Goal: Task Accomplishment & Management: Manage account settings

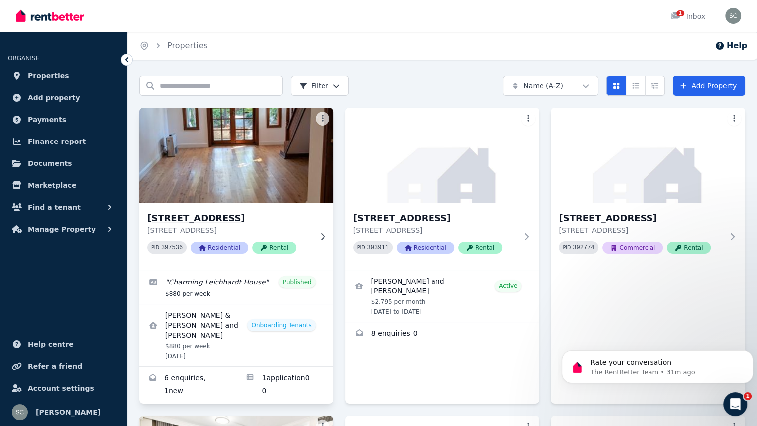
click at [293, 177] on img at bounding box center [236, 155] width 204 height 101
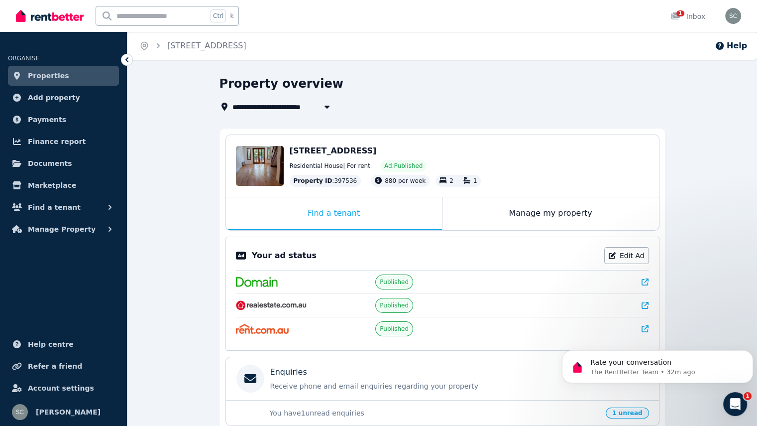
click at [64, 77] on link "Properties" at bounding box center [63, 76] width 111 height 20
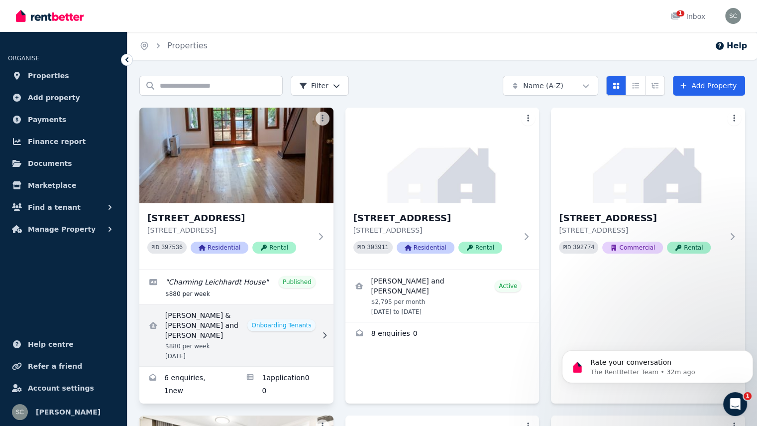
click at [267, 320] on link "View details for Tony & Samantha Peric and Samantha Peric" at bounding box center [236, 335] width 194 height 62
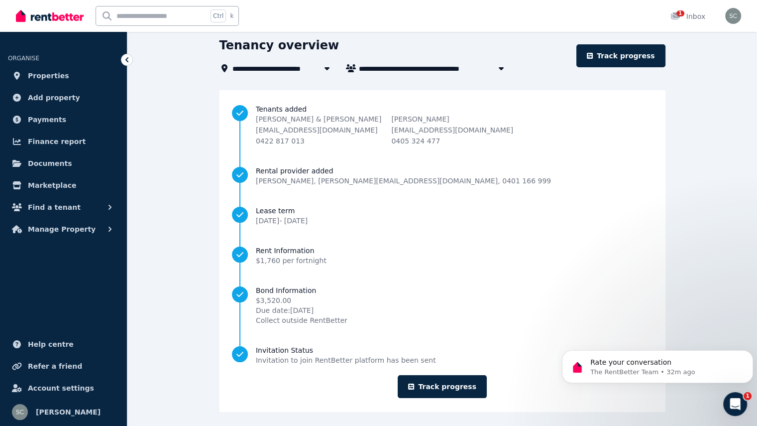
scroll to position [42, 0]
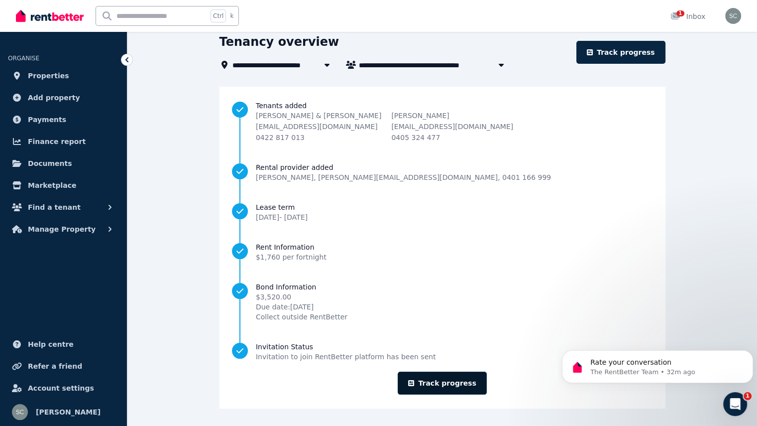
click at [449, 385] on link "Track progress" at bounding box center [442, 382] width 89 height 23
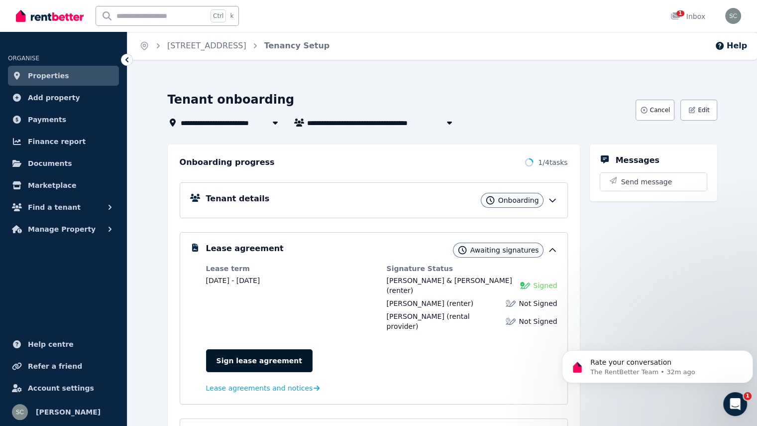
click at [257, 349] on link "Sign lease agreement" at bounding box center [259, 360] width 107 height 23
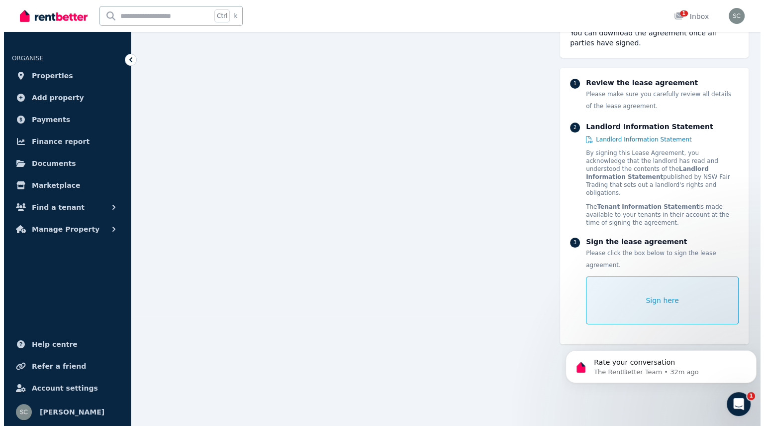
scroll to position [121, 0]
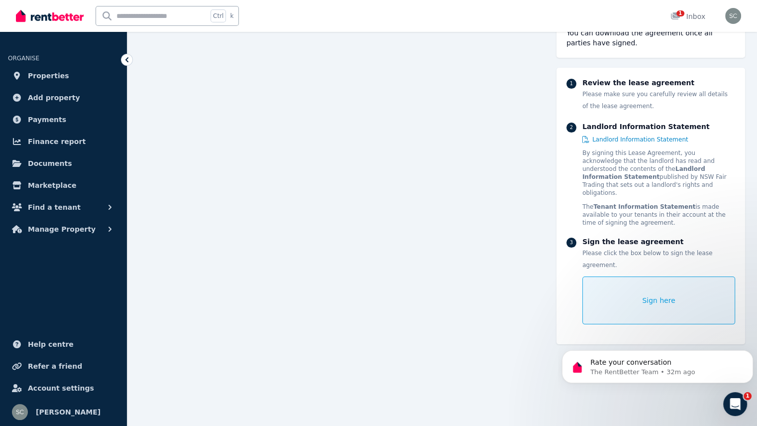
click at [629, 277] on div "Sign here" at bounding box center [658, 300] width 153 height 48
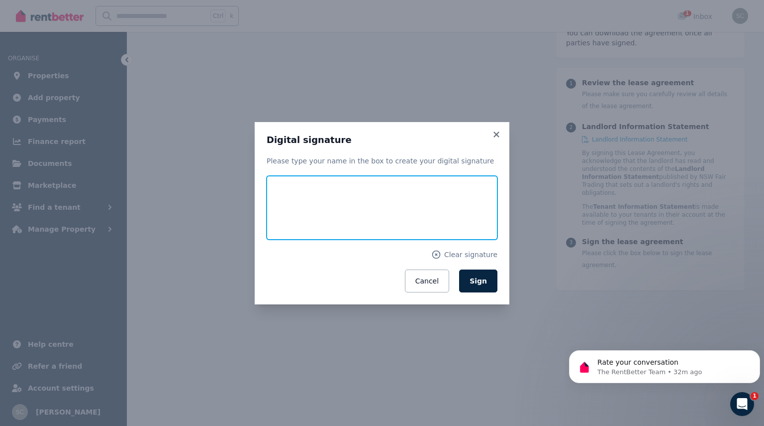
click at [430, 209] on input "text" at bounding box center [382, 208] width 231 height 64
type input "**********"
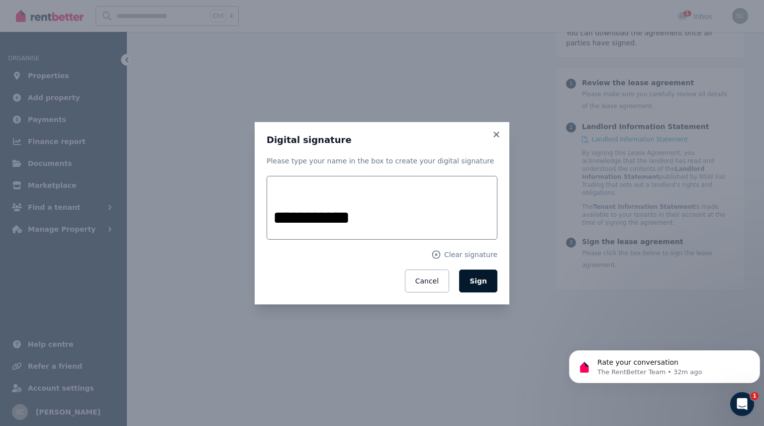
click at [486, 280] on span "Sign" at bounding box center [478, 281] width 17 height 8
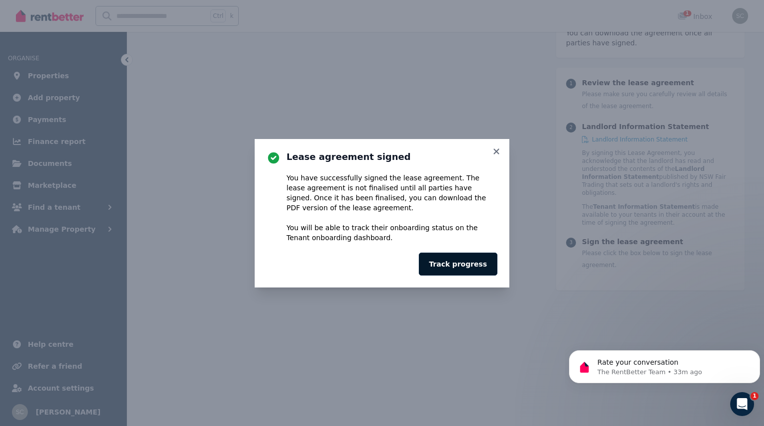
click at [474, 266] on button "Track progress" at bounding box center [458, 263] width 79 height 23
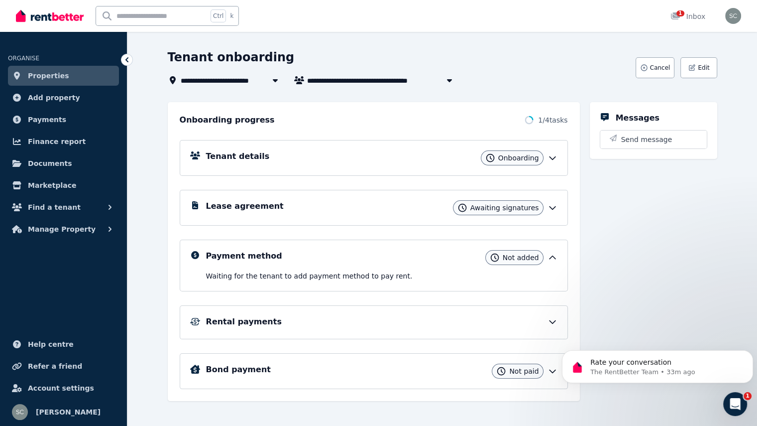
scroll to position [49, 0]
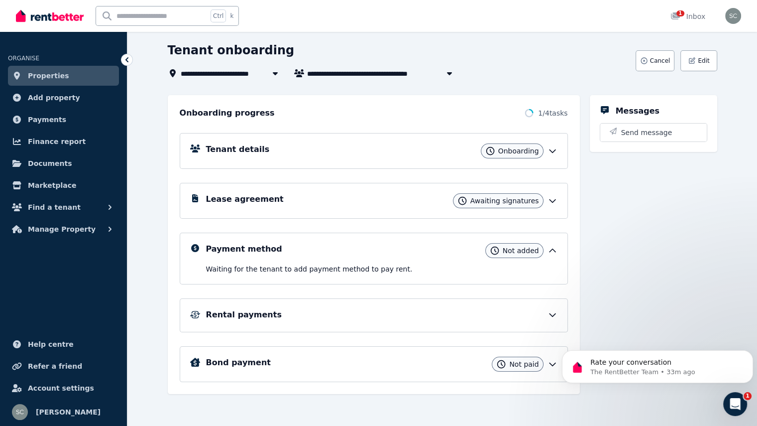
click at [557, 360] on icon at bounding box center [552, 364] width 10 height 10
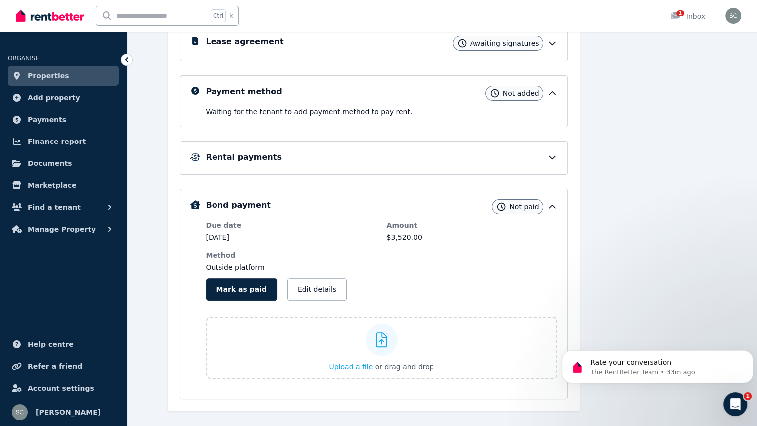
scroll to position [223, 0]
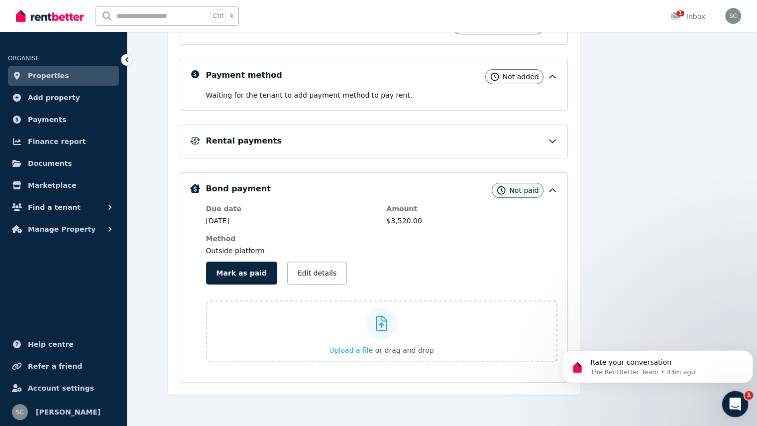
click at [734, 410] on div "Open Intercom Messenger" at bounding box center [733, 402] width 33 height 33
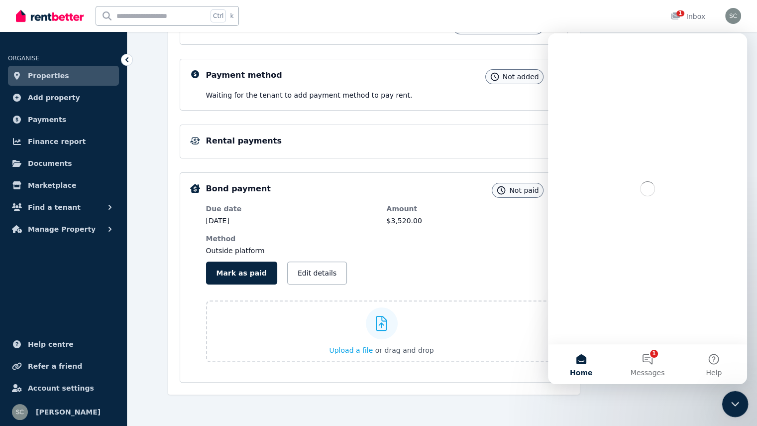
scroll to position [0, 0]
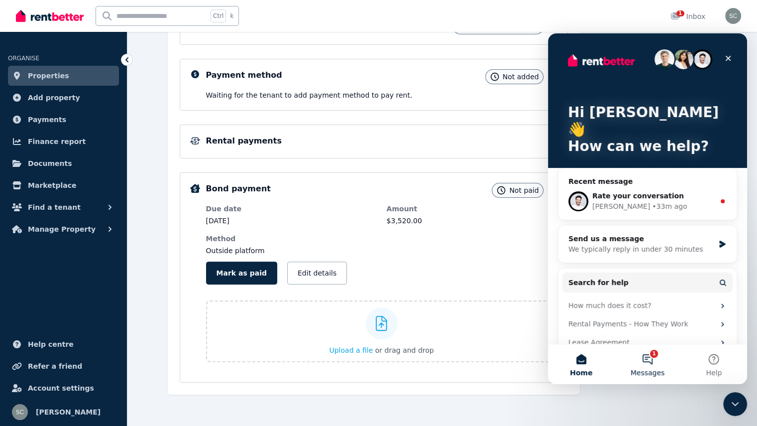
click at [651, 357] on button "1 Messages" at bounding box center [647, 364] width 66 height 40
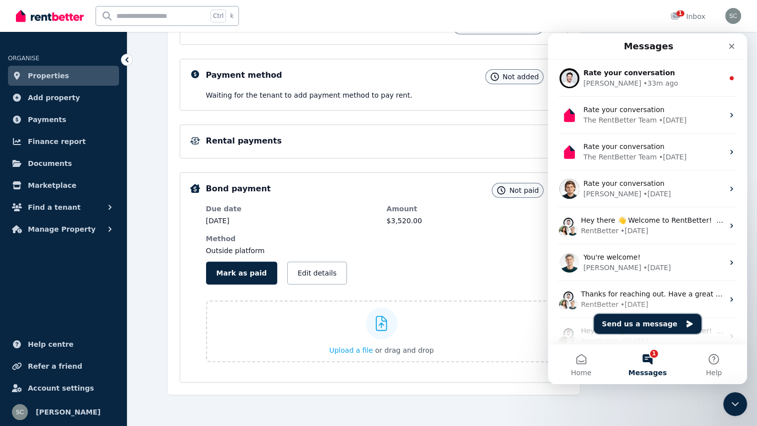
click at [649, 325] on button "Send us a message" at bounding box center [648, 324] width 108 height 20
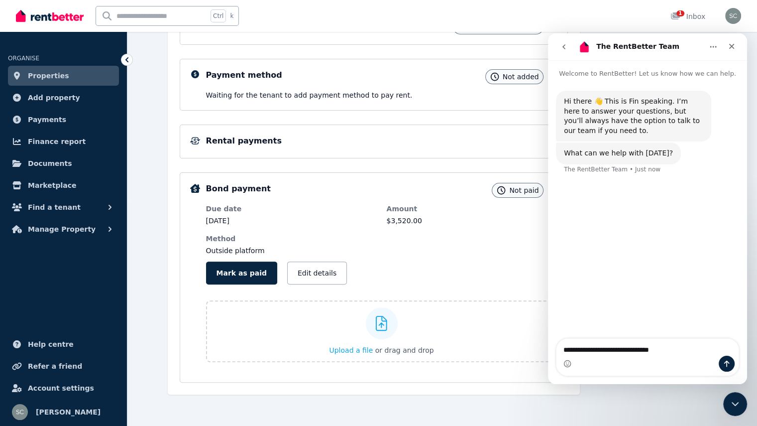
type textarea "**********"
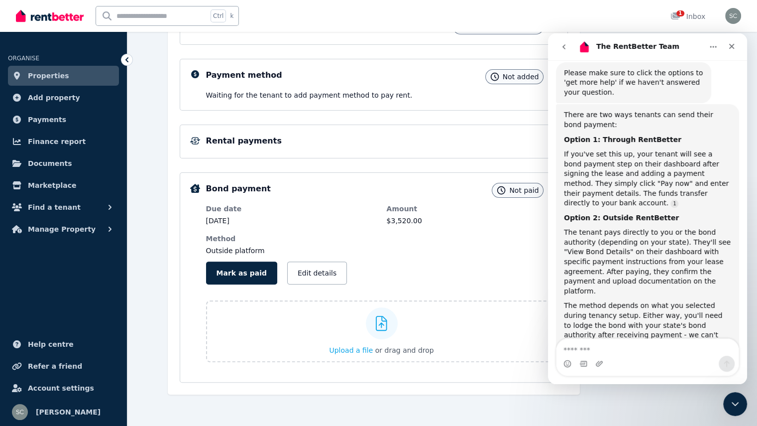
scroll to position [171, 0]
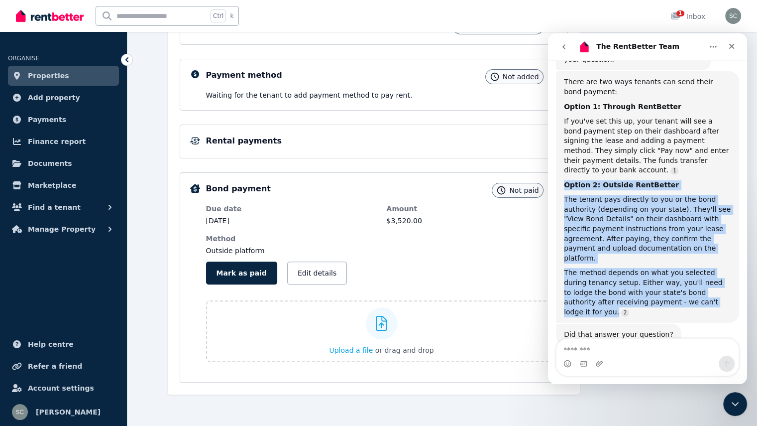
drag, startPoint x: 566, startPoint y: 176, endPoint x: 689, endPoint y: 290, distance: 167.7
click at [689, 290] on div "There are two ways tenants can send their bond payment: Option 1: Through RentB…" at bounding box center [647, 196] width 183 height 251
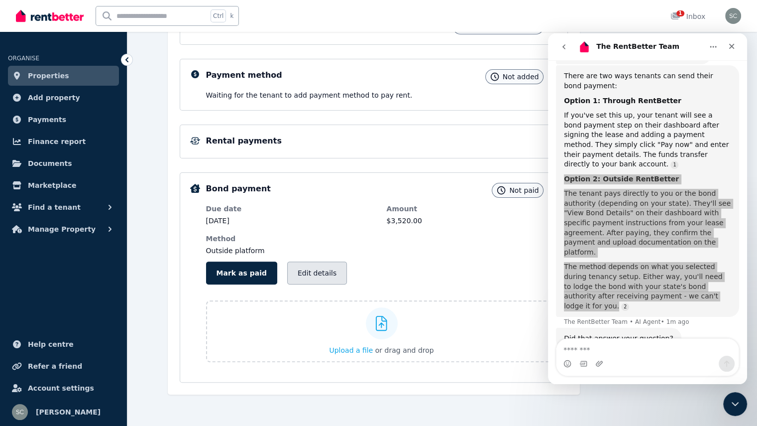
click at [305, 272] on button "Edit details" at bounding box center [317, 272] width 60 height 23
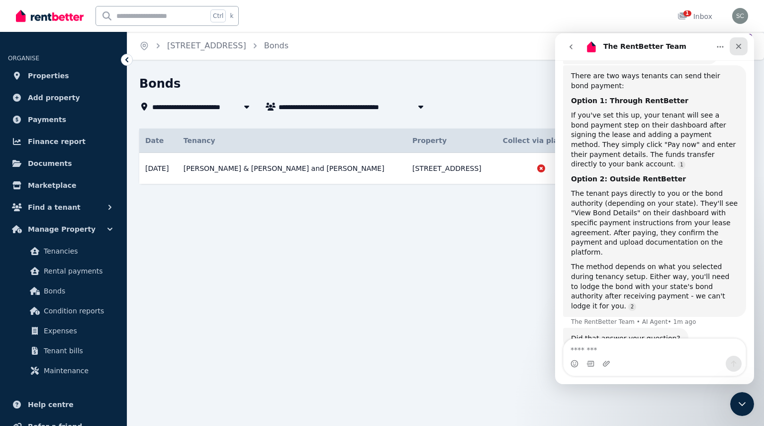
click at [733, 46] on div "Close" at bounding box center [739, 46] width 18 height 18
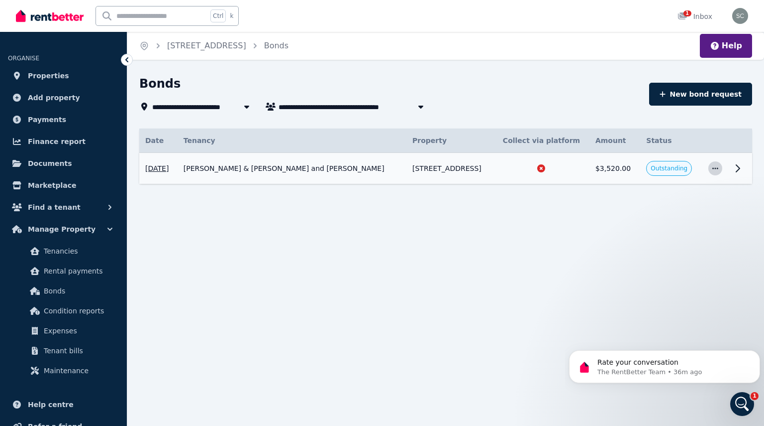
click at [716, 170] on icon "button" at bounding box center [716, 168] width 8 height 7
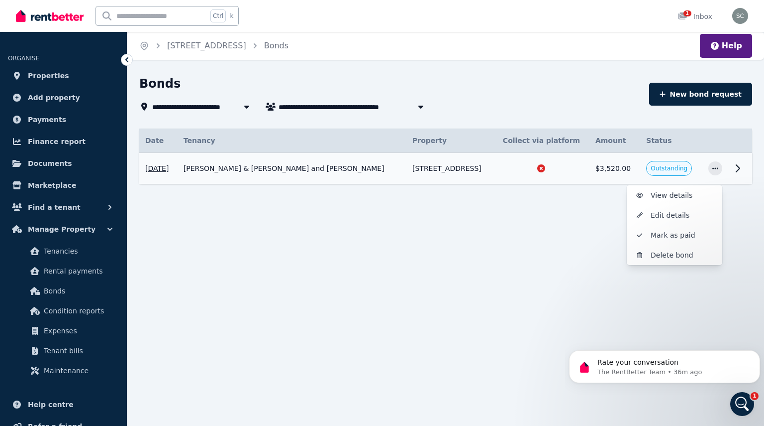
click at [737, 171] on icon at bounding box center [738, 168] width 3 height 7
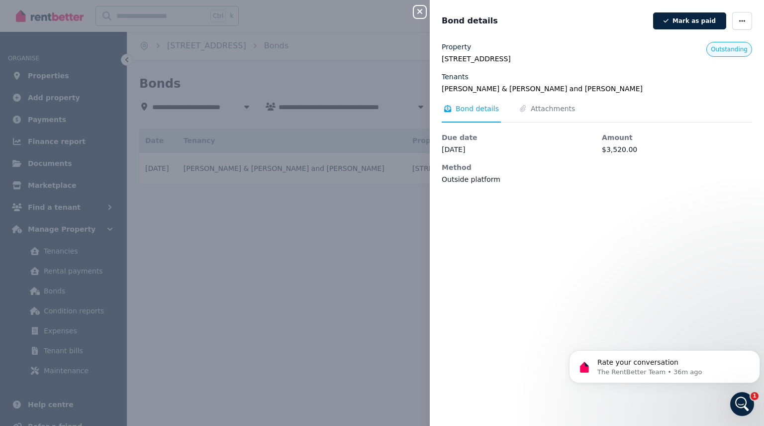
click at [391, 217] on div "Close panel Bond details [PERSON_NAME] as paid Property [STREET_ADDRESS] Tenant…" at bounding box center [382, 213] width 764 height 426
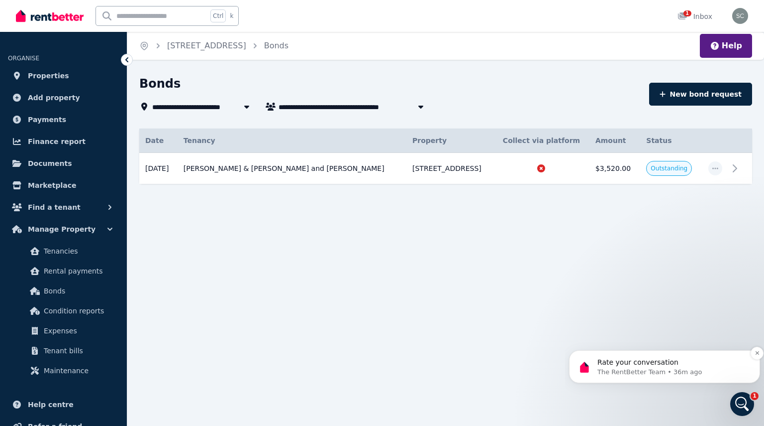
click at [636, 367] on p "The RentBetter Team • 36m ago" at bounding box center [673, 371] width 150 height 9
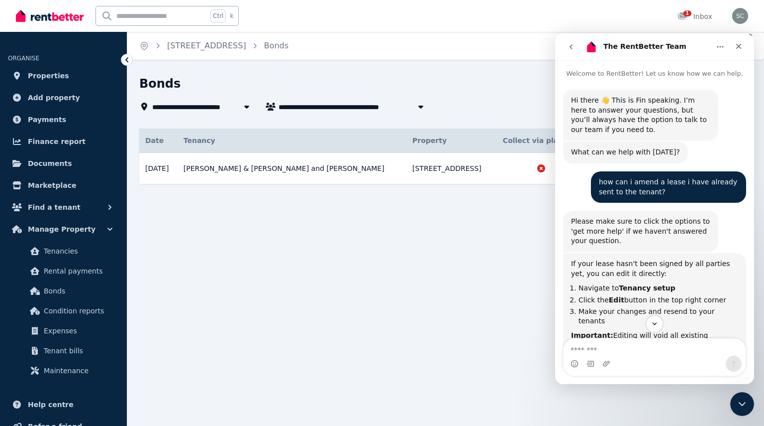
click at [572, 48] on icon "go back" at bounding box center [571, 46] width 3 height 5
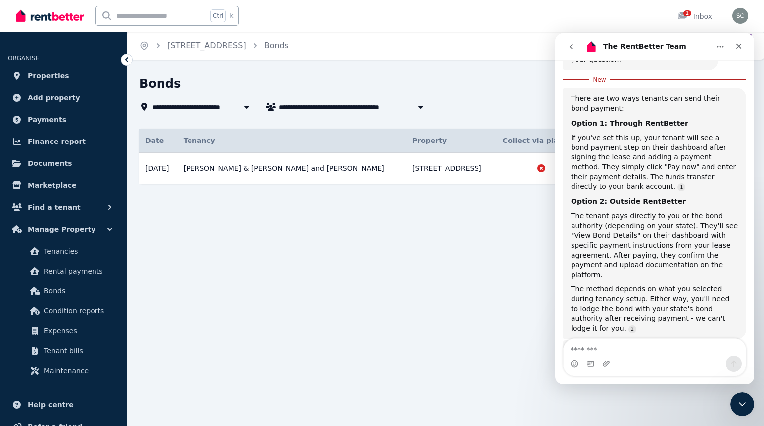
scroll to position [187, 0]
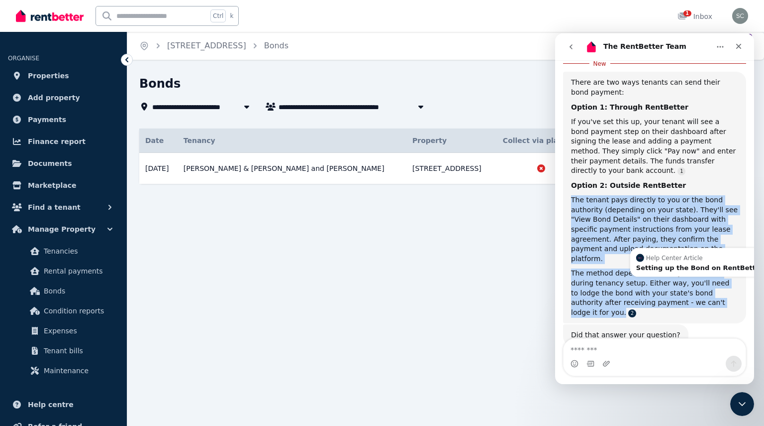
drag, startPoint x: 571, startPoint y: 190, endPoint x: 683, endPoint y: 283, distance: 145.6
click at [683, 283] on div "There are two ways tenants can send their bond payment: Option 1: Through RentB…" at bounding box center [654, 197] width 167 height 239
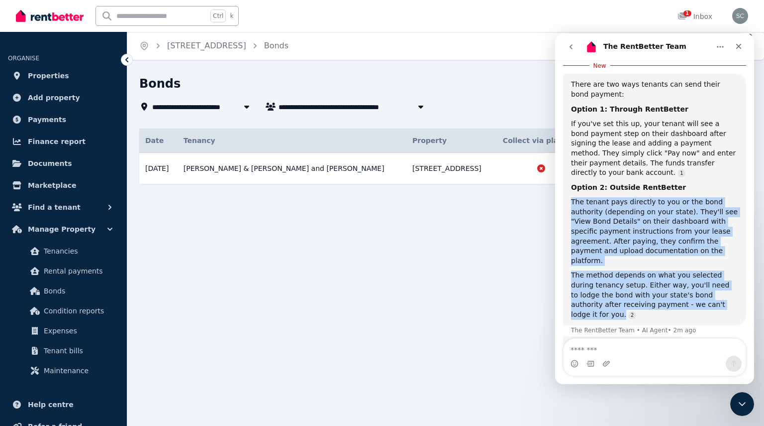
copy div "The tenant pays directly to you or the bond authority (depending on your state)…"
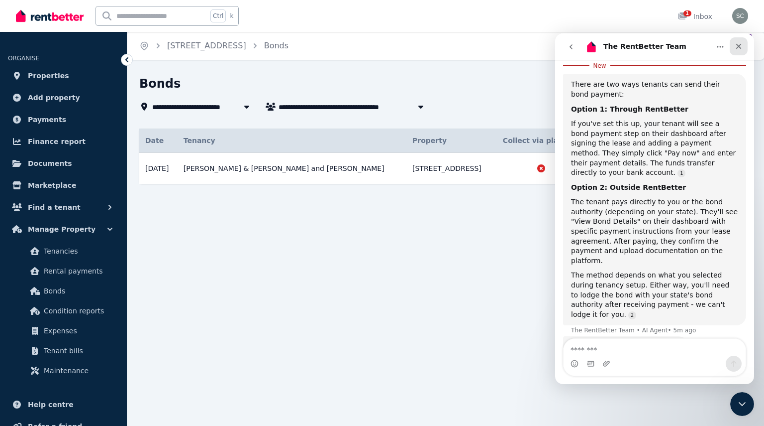
click at [735, 49] on icon "Close" at bounding box center [739, 46] width 8 height 8
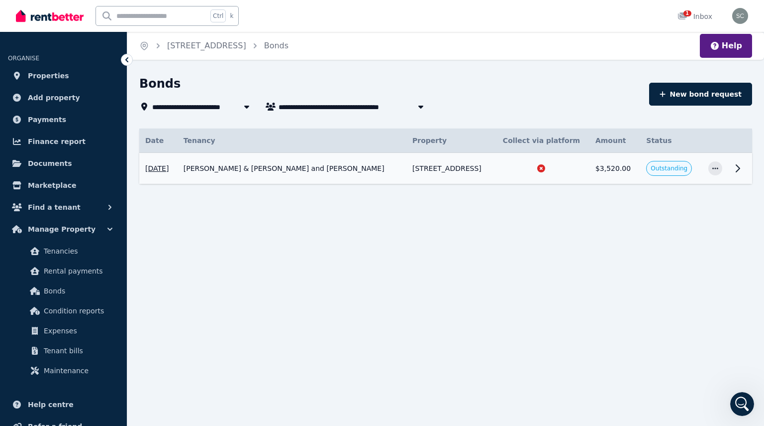
click at [545, 167] on icon at bounding box center [542, 168] width 8 height 8
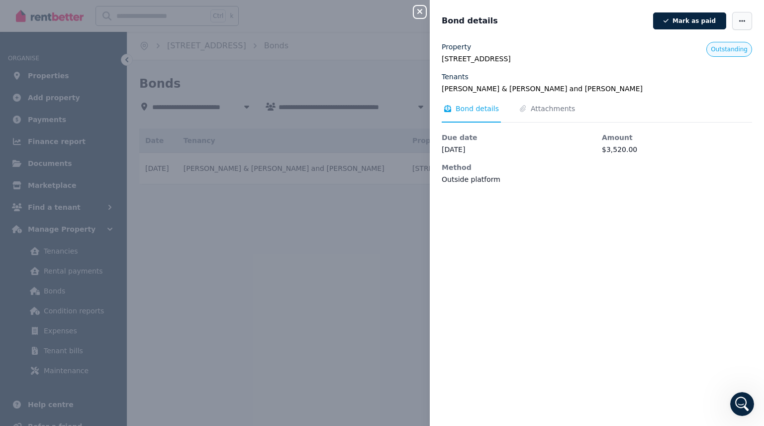
click at [739, 19] on icon "button" at bounding box center [743, 20] width 8 height 7
click at [722, 150] on dd "$3,520.00" at bounding box center [677, 149] width 150 height 10
click at [555, 105] on span "Attachments" at bounding box center [553, 109] width 44 height 10
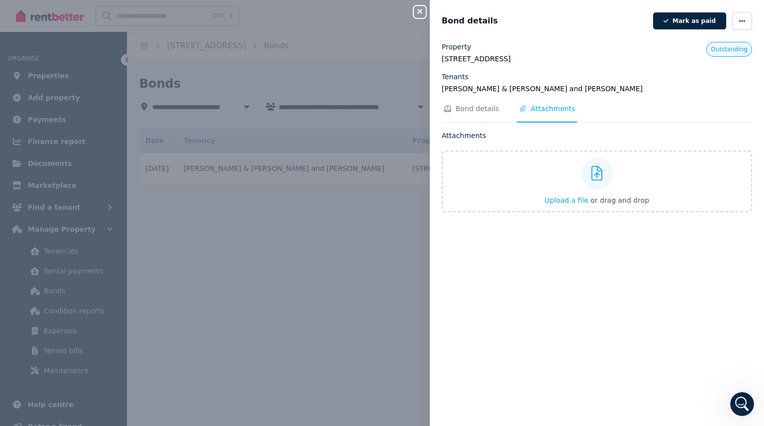
click at [367, 89] on div "Close panel Bond details [PERSON_NAME] as paid Property [STREET_ADDRESS] Tenant…" at bounding box center [382, 213] width 764 height 426
